Goal: Communication & Community: Answer question/provide support

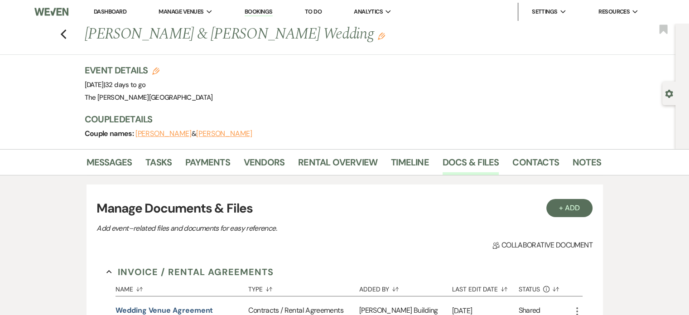
click at [58, 12] on img at bounding box center [51, 11] width 34 height 19
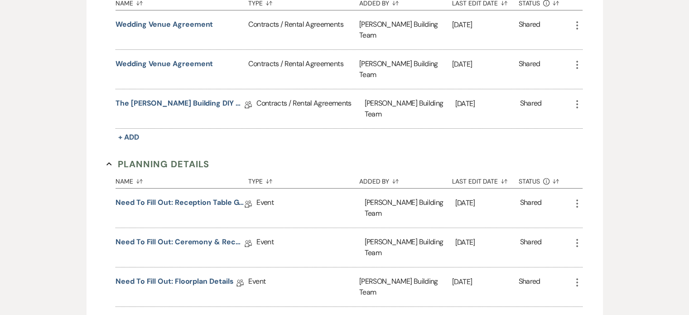
scroll to position [312, 0]
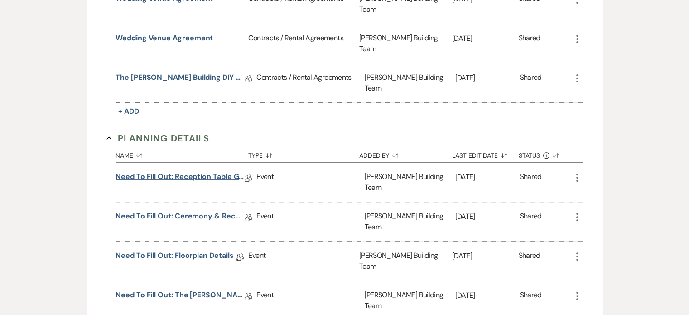
click at [208, 171] on link "Need to Fill Out: Reception Table Guest Count" at bounding box center [180, 178] width 129 height 14
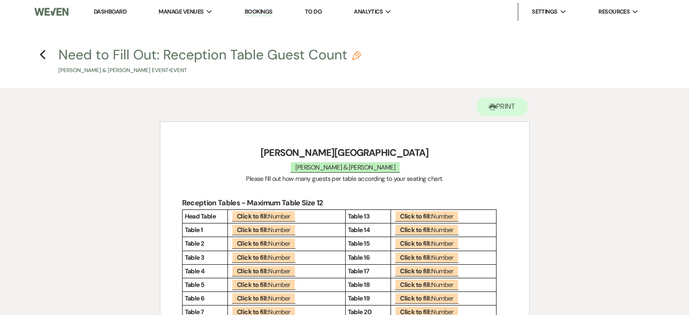
click at [680, 42] on main "Previous Need to Fill Out: Reception Table Guest Count Pencil Hailey Spencley &…" at bounding box center [344, 247] width 689 height 447
click at [41, 57] on icon "Previous" at bounding box center [42, 54] width 7 height 11
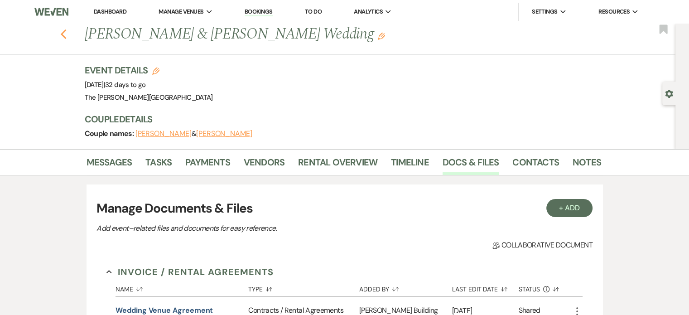
click at [66, 35] on use "button" at bounding box center [63, 34] width 6 height 10
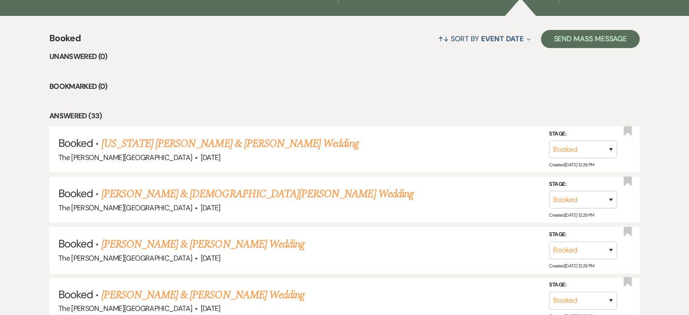
scroll to position [385, 0]
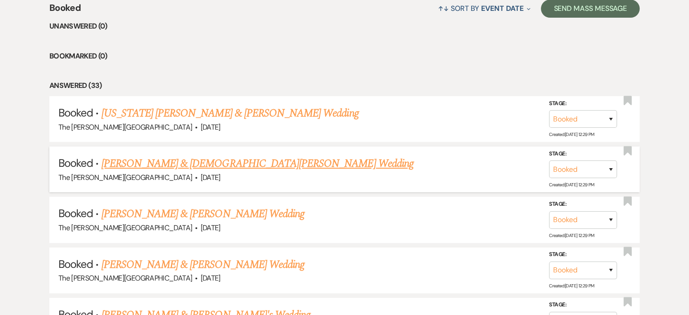
click at [247, 155] on link "[PERSON_NAME] & [DEMOGRAPHIC_DATA][PERSON_NAME] Wedding" at bounding box center [257, 163] width 312 height 16
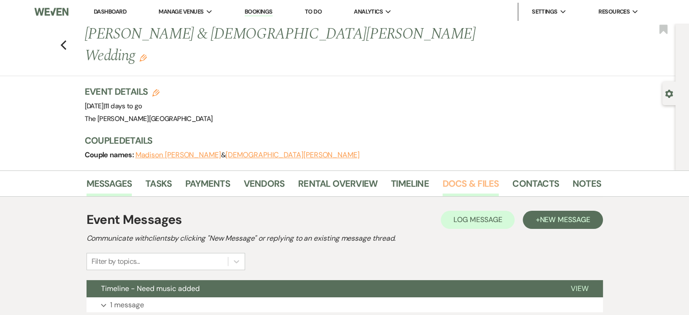
click at [471, 176] on link "Docs & Files" at bounding box center [471, 186] width 56 height 20
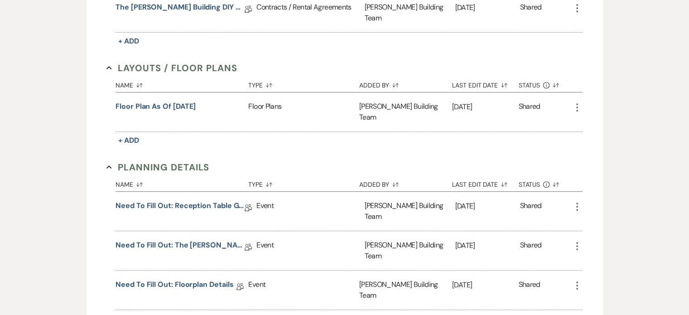
scroll to position [414, 0]
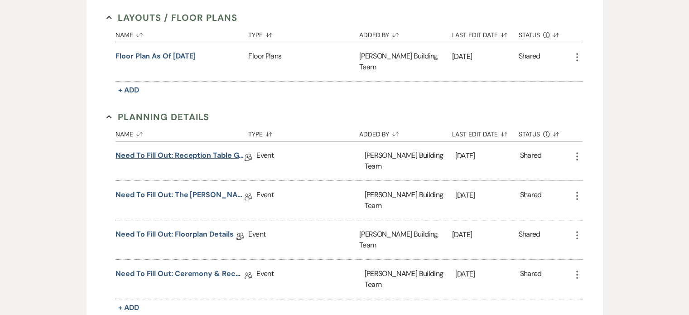
click at [200, 150] on link "Need to Fill Out: Reception Table Guest Count" at bounding box center [180, 157] width 129 height 14
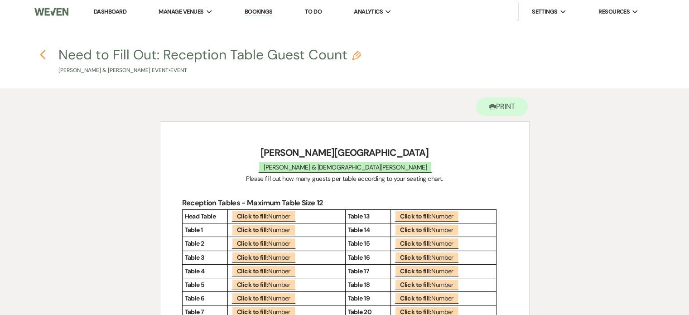
click at [41, 53] on use "button" at bounding box center [42, 55] width 6 height 10
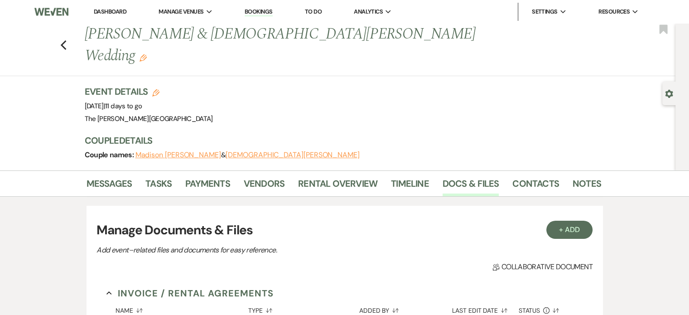
scroll to position [414, 0]
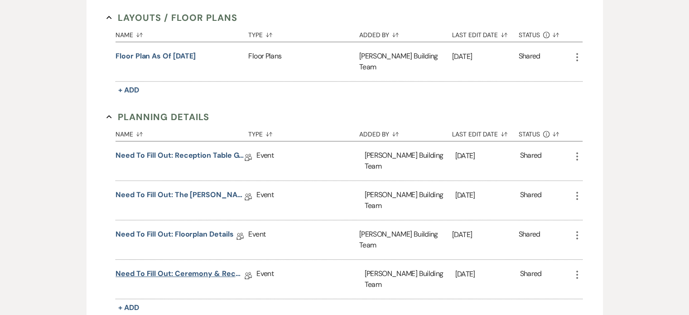
click at [184, 268] on link "Need to Fill Out: Ceremony & Reception Details" at bounding box center [180, 275] width 129 height 14
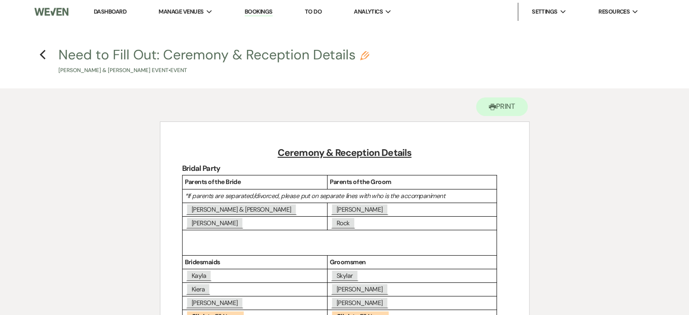
click at [47, 53] on h4 "Previous Need to Fill Out: Ceremony & Reception Details Pencil Madison Stouse &…" at bounding box center [345, 59] width 652 height 29
click at [43, 54] on icon "Previous" at bounding box center [42, 54] width 7 height 11
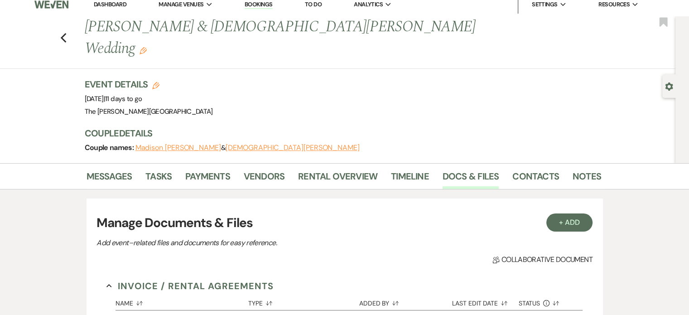
scroll to position [12, 0]
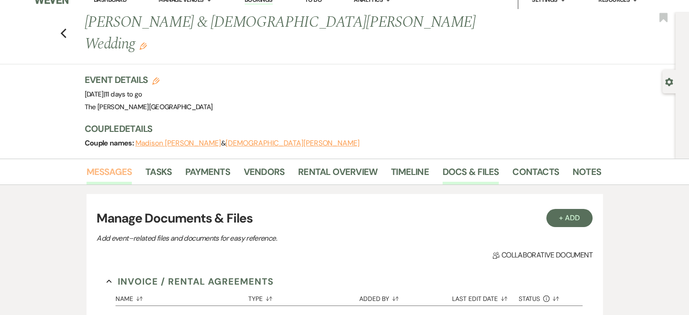
click at [114, 164] on link "Messages" at bounding box center [110, 174] width 46 height 20
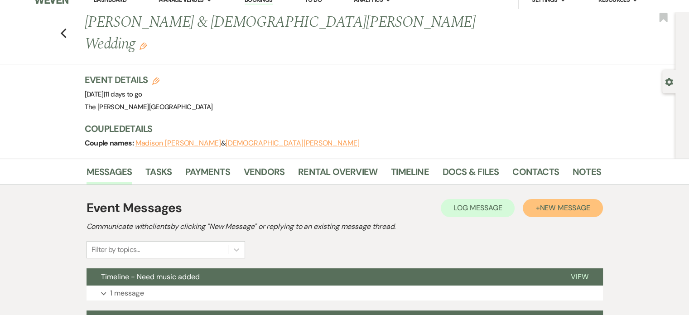
click at [556, 203] on span "New Message" at bounding box center [565, 208] width 50 height 10
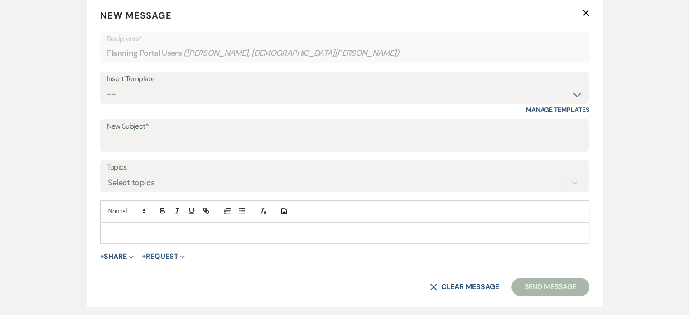
scroll to position [303, 0]
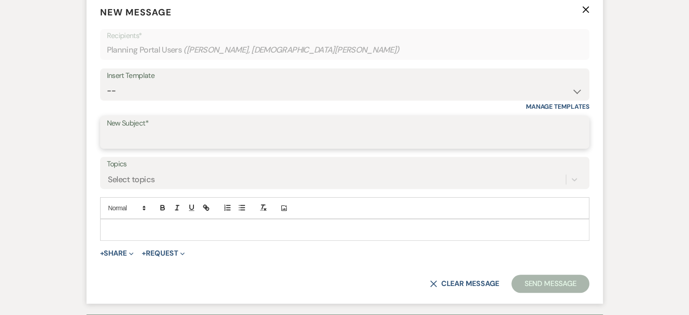
click at [527, 130] on input "New Subject*" at bounding box center [345, 139] width 476 height 18
type input "U"
type input "N"
type input "I"
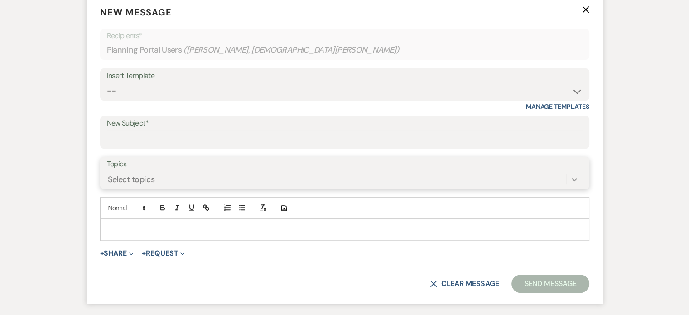
click at [572, 175] on icon at bounding box center [574, 179] width 9 height 9
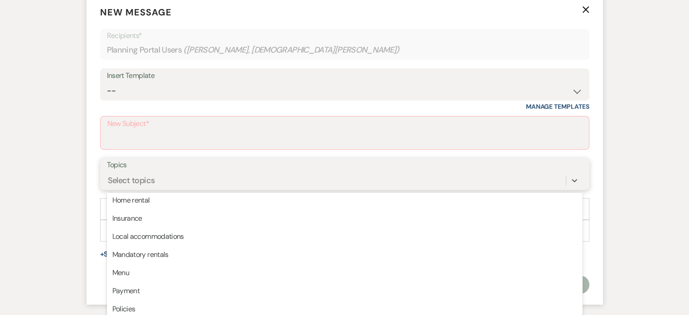
scroll to position [0, 0]
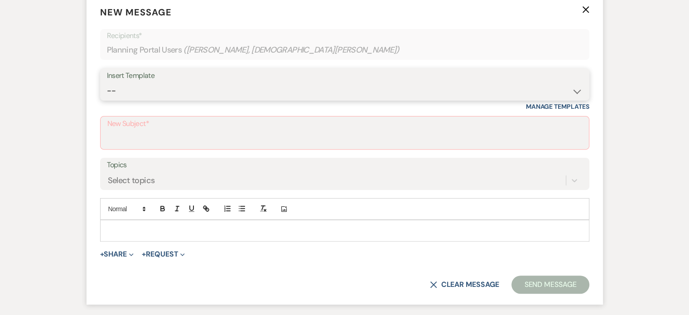
click at [567, 82] on select "-- Weven Planning Portal Introduction (Booked Events) Initial Inquiry Response …" at bounding box center [345, 91] width 476 height 18
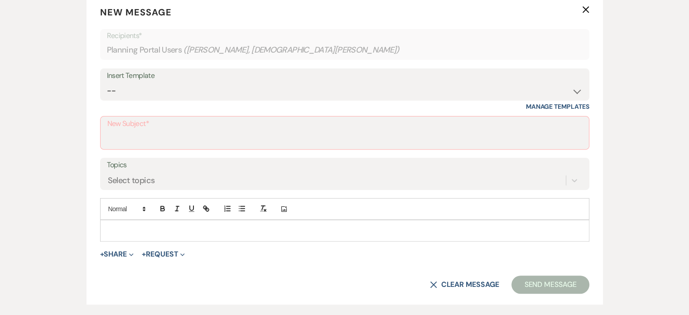
click at [603, 102] on div "Messages Tasks Payments Vendors Rental Overview Timeline Docs & Files Contacts …" at bounding box center [344, 220] width 689 height 704
click at [302, 130] on input "New Subject*" at bounding box center [344, 139] width 475 height 18
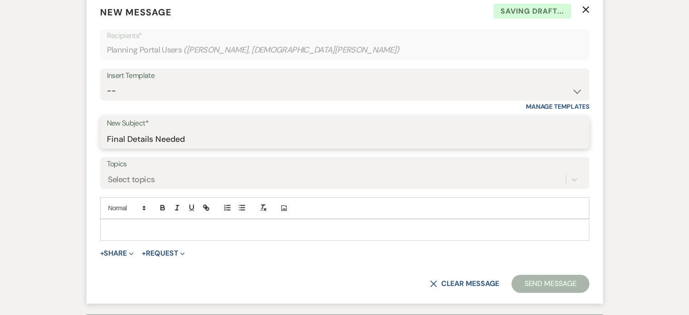
type input "Final Details Needed"
click at [281, 225] on p at bounding box center [344, 230] width 475 height 10
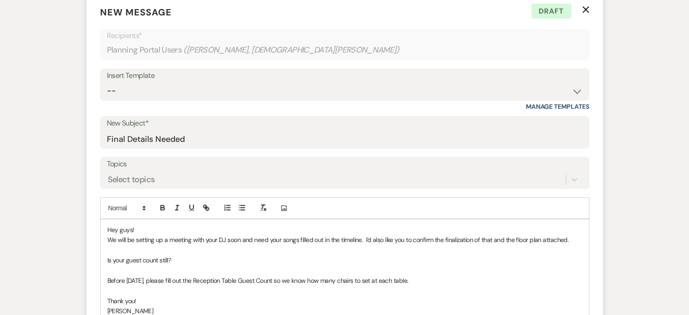
click at [168, 255] on p "Is your guest count still?" at bounding box center [344, 260] width 475 height 10
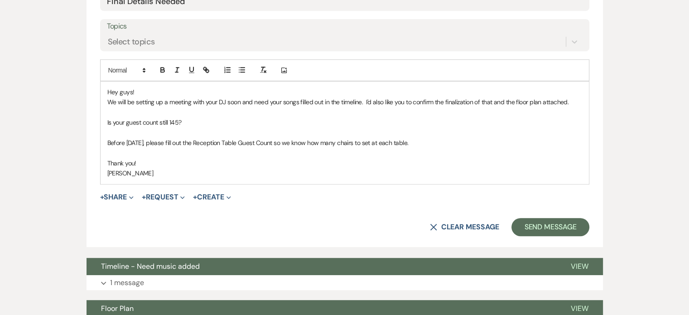
scroll to position [490, 0]
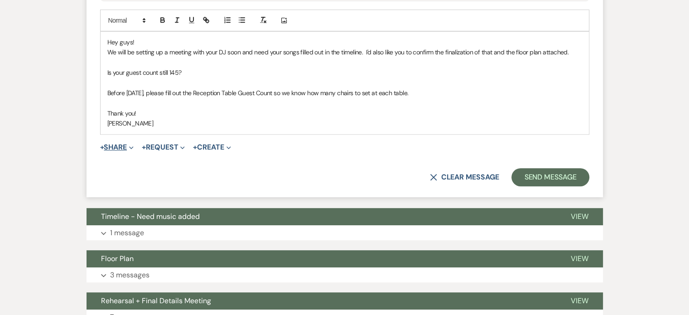
click at [125, 144] on button "+ Share Expand" at bounding box center [117, 147] width 34 height 7
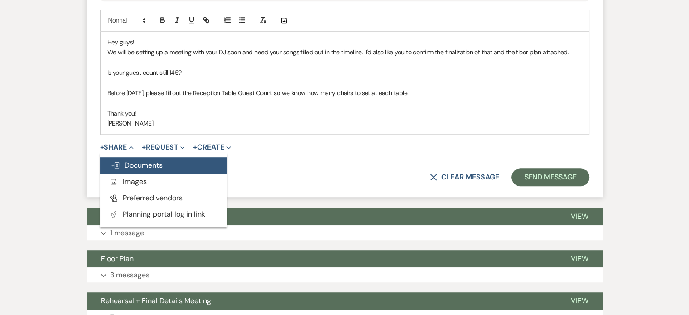
click at [130, 160] on span "Doc Upload Documents" at bounding box center [137, 165] width 52 height 10
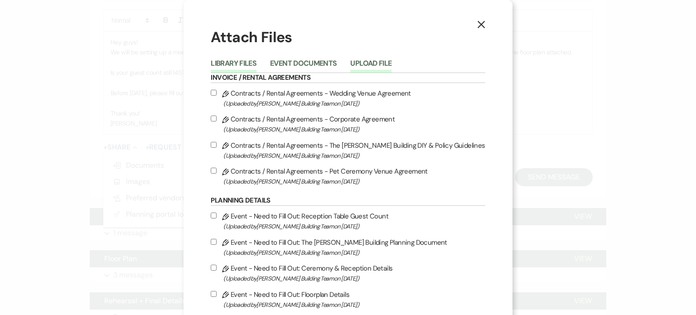
click at [362, 66] on button "Upload File" at bounding box center [370, 66] width 41 height 13
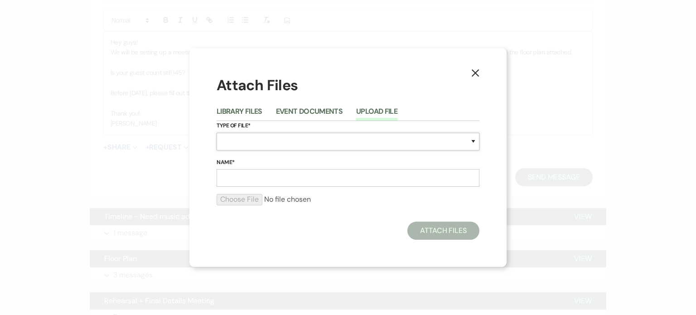
click at [341, 141] on select "Special Event Insurance Vendor Certificate of Insurance Contracts / Rental Agre…" at bounding box center [348, 142] width 263 height 18
select select "24"
click at [217, 133] on select "Special Event Insurance Vendor Certificate of Insurance Contracts / Rental Agre…" at bounding box center [348, 142] width 263 height 18
click at [357, 174] on input "Name*" at bounding box center [348, 178] width 263 height 18
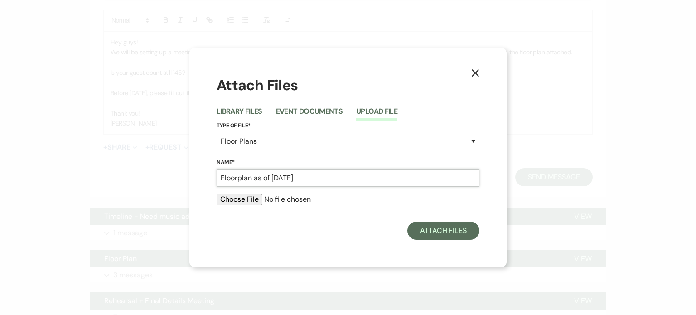
type input "Floorplan as of 09/22/25"
click at [239, 200] on input "file" at bounding box center [348, 199] width 263 height 11
type input "C:\fakepath\10-04 rec.pdf"
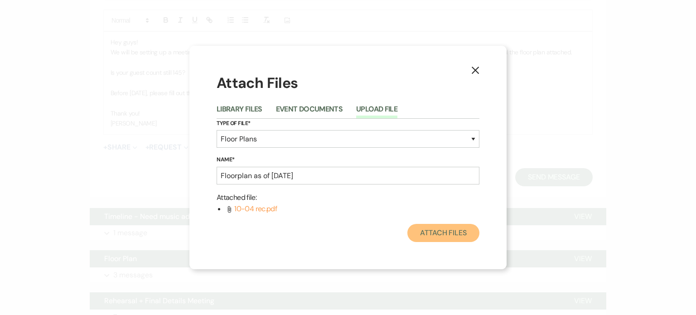
click at [434, 227] on button "Attach Files" at bounding box center [443, 233] width 72 height 18
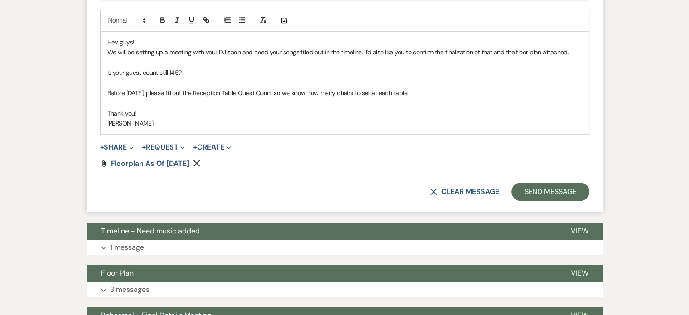
click at [366, 47] on p "We will be setting up a meeting with your DJ soon and need your songs filled ou…" at bounding box center [344, 52] width 475 height 10
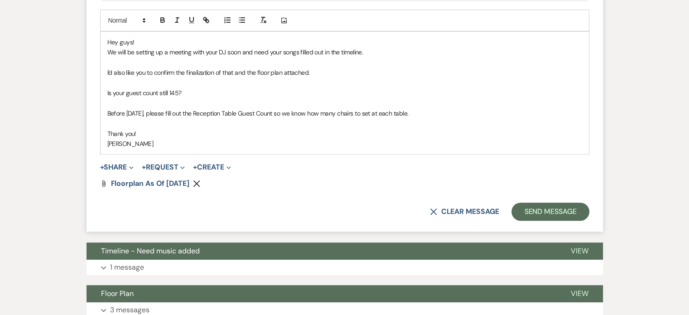
click at [381, 47] on p "We will be setting up a meeting with your DJ soon and need your songs filled ou…" at bounding box center [344, 52] width 475 height 10
click at [205, 19] on line "button" at bounding box center [206, 20] width 2 height 2
paste input "https://docs.google.com/document/d/14rzewu8SLChr_XmqWaoMxzpRletDLOfykIg7Ul1gyfg…"
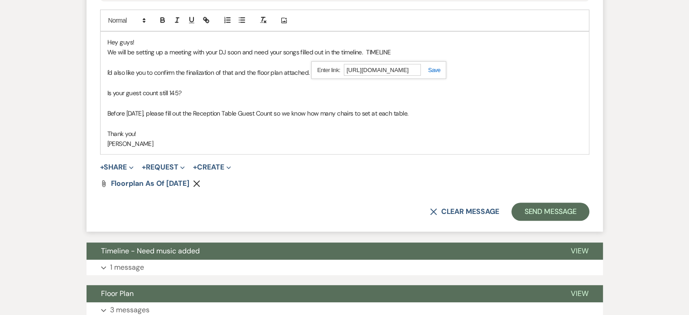
scroll to position [0, 213]
type input "https://docs.google.com/document/d/14rzewu8SLChr_XmqWaoMxzpRletDLOfykIg7Ul1gyfg…"
click at [439, 67] on link at bounding box center [430, 70] width 19 height 7
click at [442, 78] on p at bounding box center [344, 83] width 475 height 10
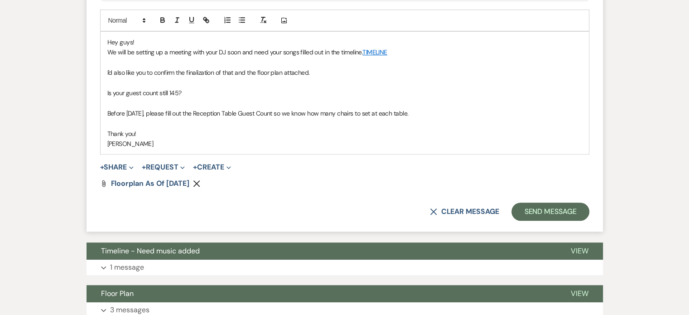
click at [231, 67] on p "I'd also like you to confirm the finalization of that and the floor plan attach…" at bounding box center [344, 72] width 475 height 10
click at [554, 202] on button "Send Message" at bounding box center [549, 211] width 77 height 18
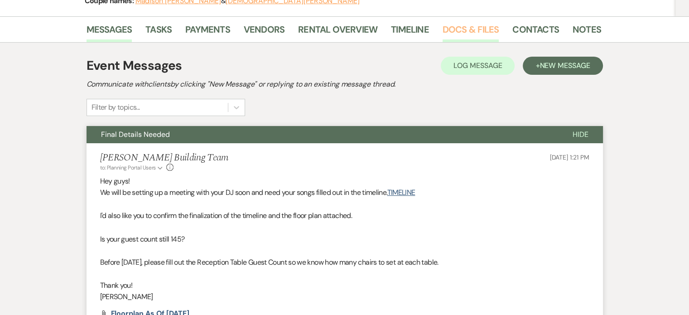
click at [482, 22] on link "Docs & Files" at bounding box center [471, 32] width 56 height 20
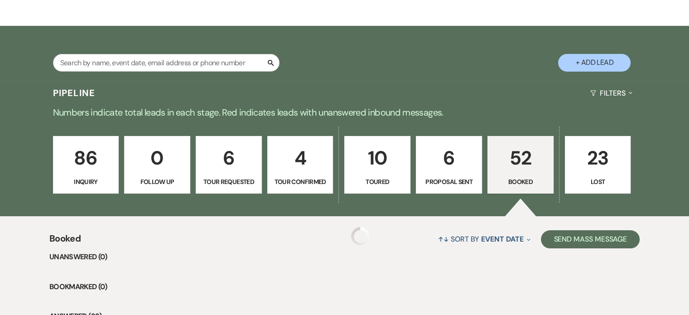
scroll to position [385, 0]
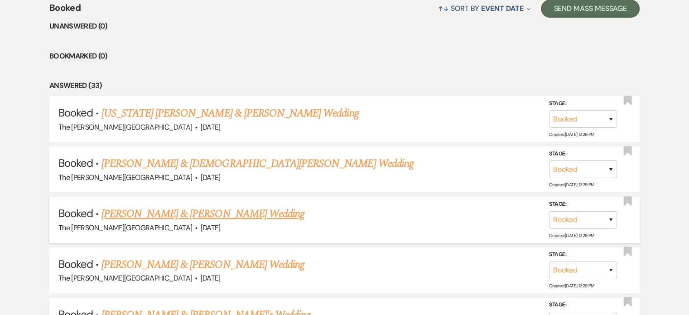
click at [196, 206] on link "[PERSON_NAME] & [PERSON_NAME] Wedding" at bounding box center [202, 214] width 203 height 16
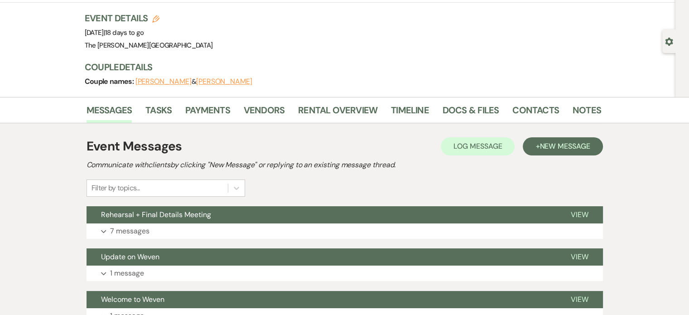
scroll to position [56, 0]
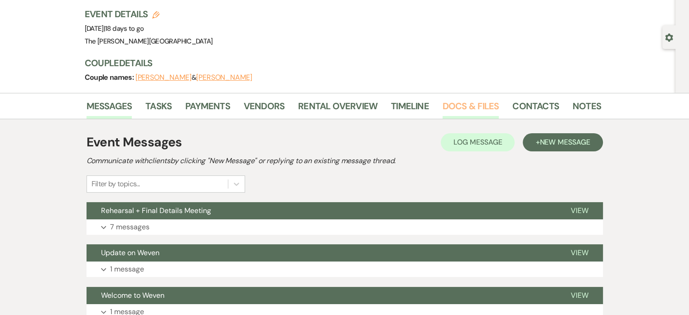
click at [457, 108] on link "Docs & Files" at bounding box center [471, 109] width 56 height 20
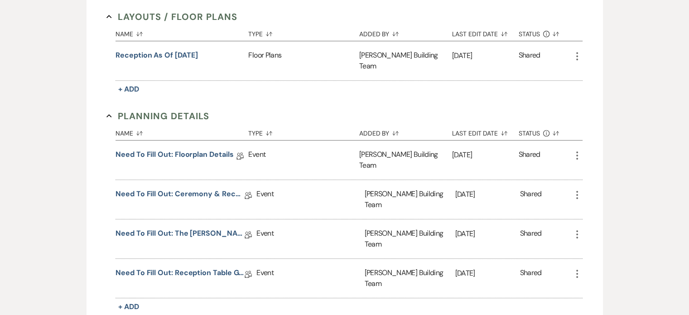
scroll to position [399, 0]
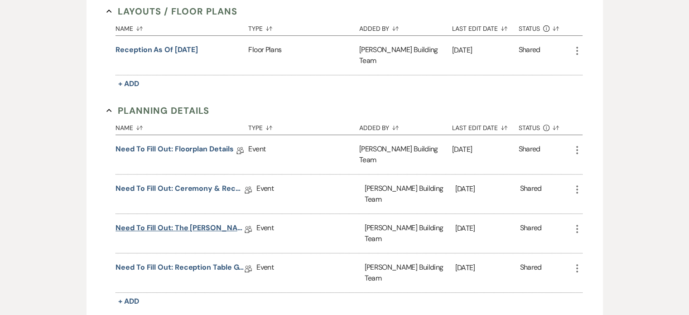
click at [216, 222] on link "Need to Fill Out: The [PERSON_NAME] Building Planning Document" at bounding box center [180, 229] width 129 height 14
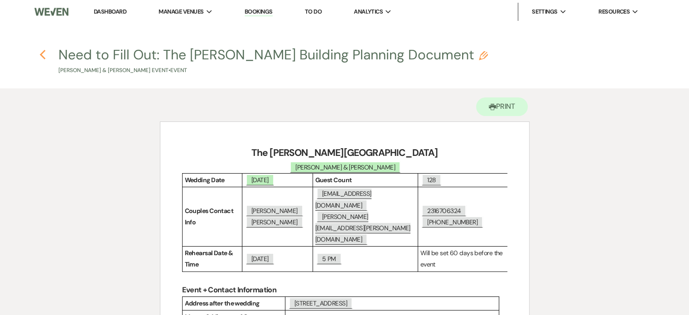
click at [43, 56] on icon "Previous" at bounding box center [42, 54] width 7 height 11
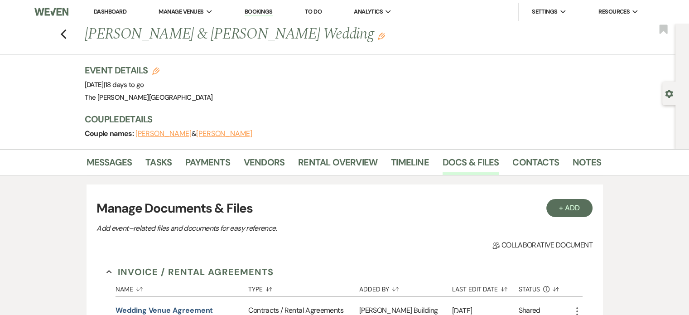
scroll to position [399, 0]
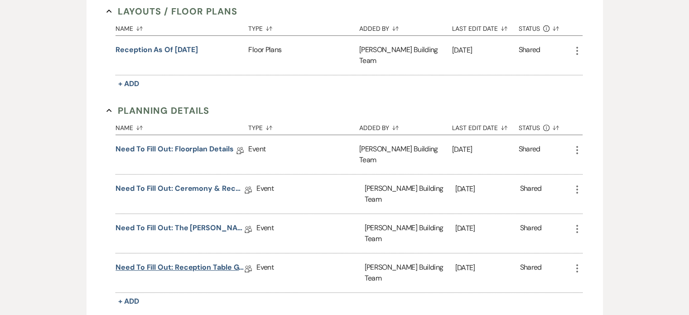
click at [196, 262] on link "Need to Fill Out: Reception Table Guest Count" at bounding box center [180, 269] width 129 height 14
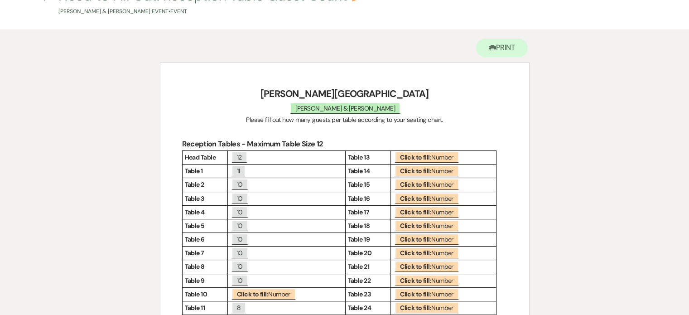
scroll to position [57, 0]
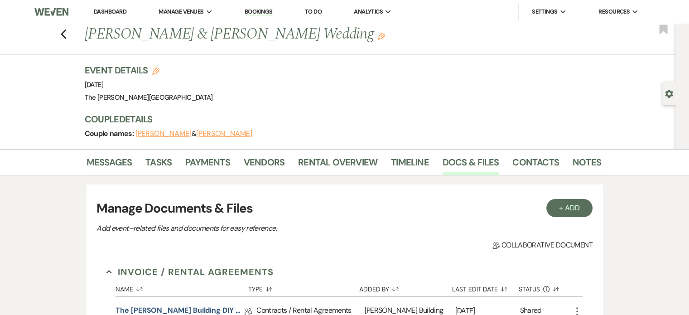
click at [113, 14] on link "Dashboard" at bounding box center [110, 12] width 33 height 8
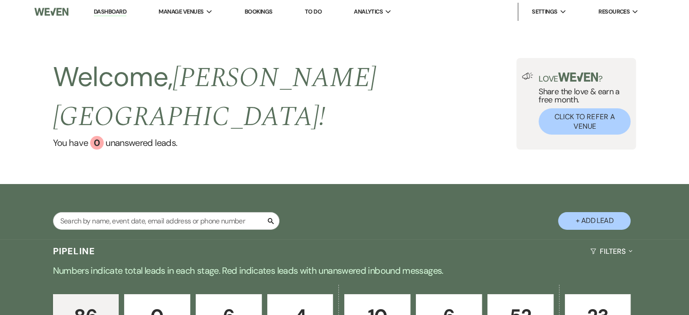
click at [509, 301] on p "52" at bounding box center [520, 316] width 54 height 30
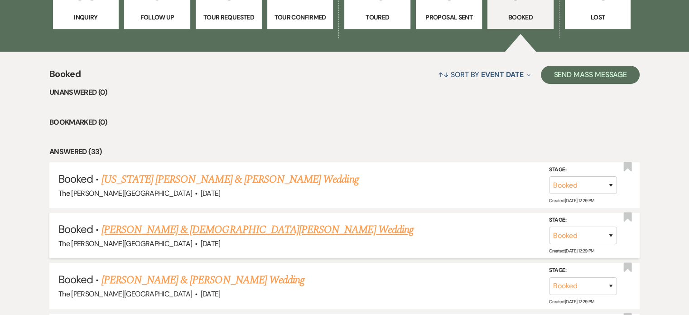
click at [221, 222] on link "[PERSON_NAME] & [DEMOGRAPHIC_DATA][PERSON_NAME] Wedding" at bounding box center [257, 230] width 312 height 16
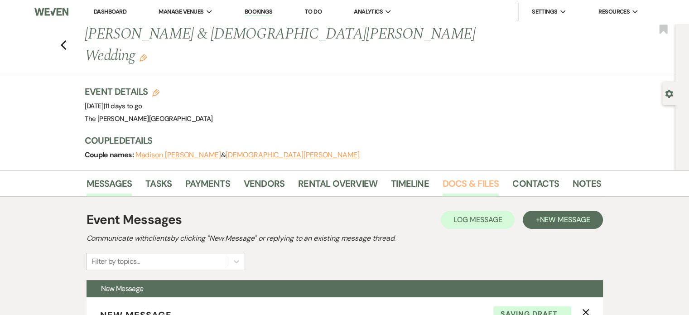
click at [466, 176] on link "Docs & Files" at bounding box center [471, 186] width 56 height 20
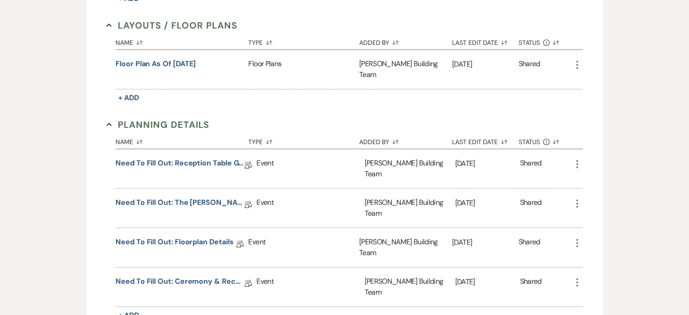
scroll to position [411, 0]
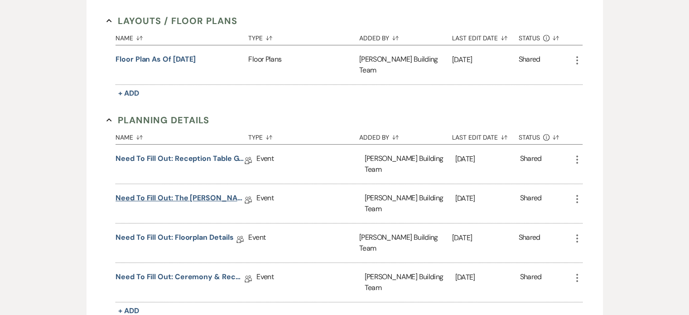
click at [211, 193] on link "Need to Fill Out: The [PERSON_NAME] Building Planning Document" at bounding box center [180, 200] width 129 height 14
